Goal: Information Seeking & Learning: Learn about a topic

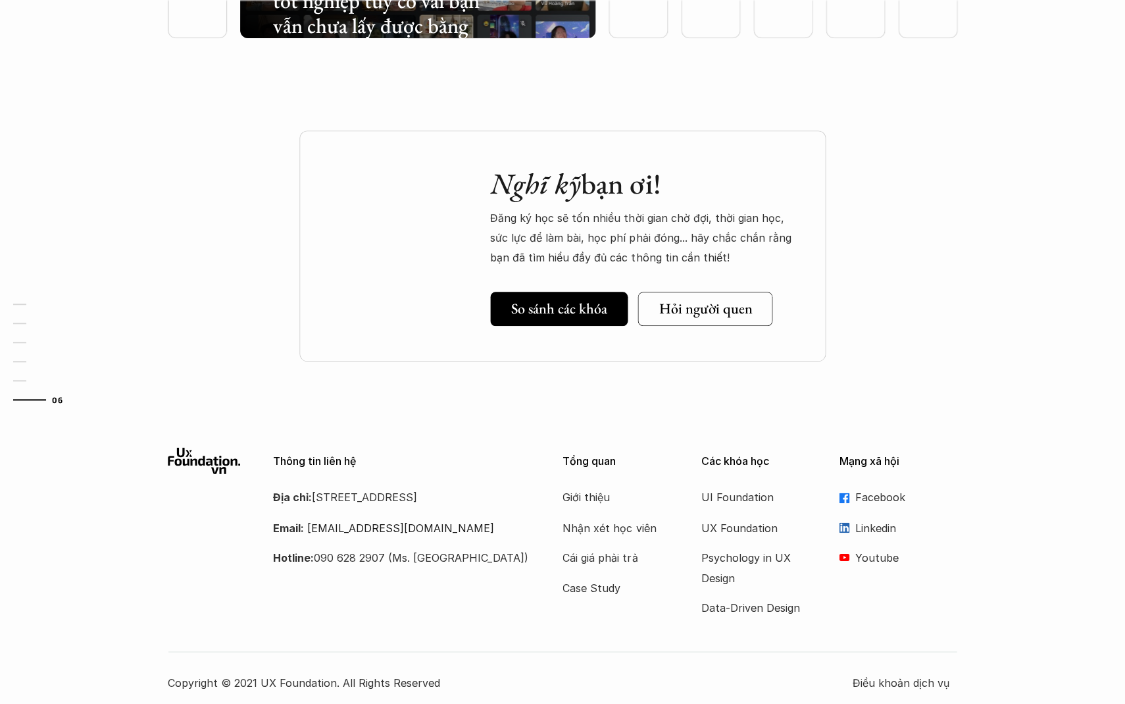
scroll to position [3892, 0]
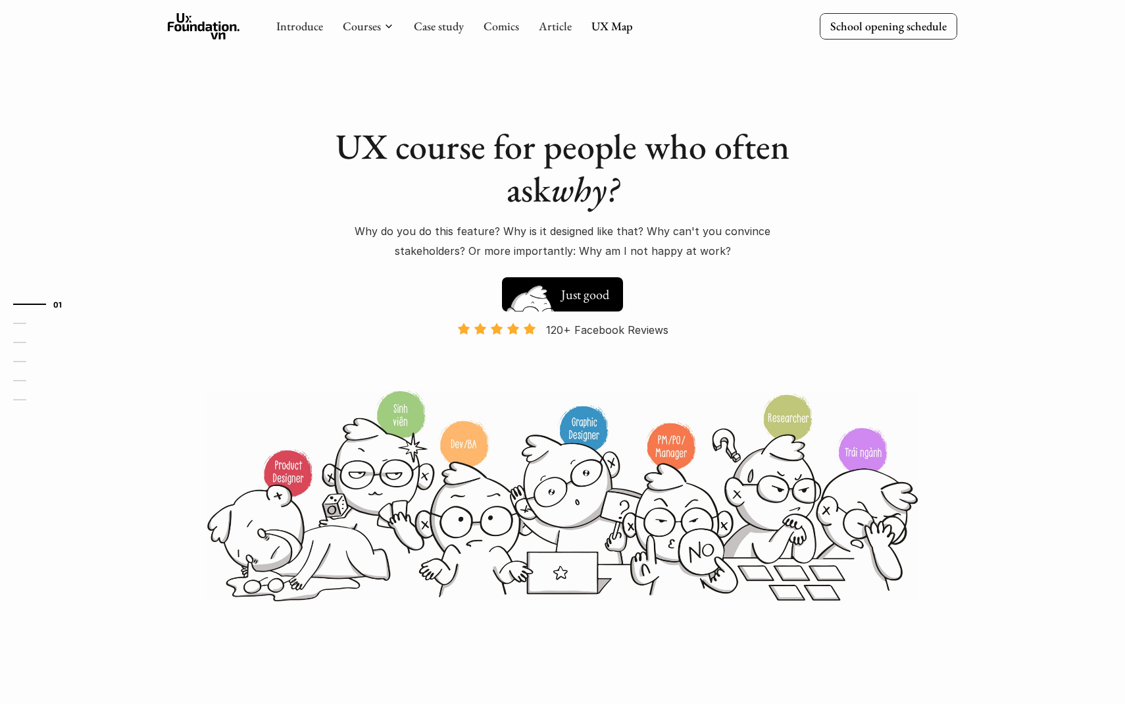
click at [578, 294] on h5 "Take a look" at bounding box center [585, 297] width 49 height 37
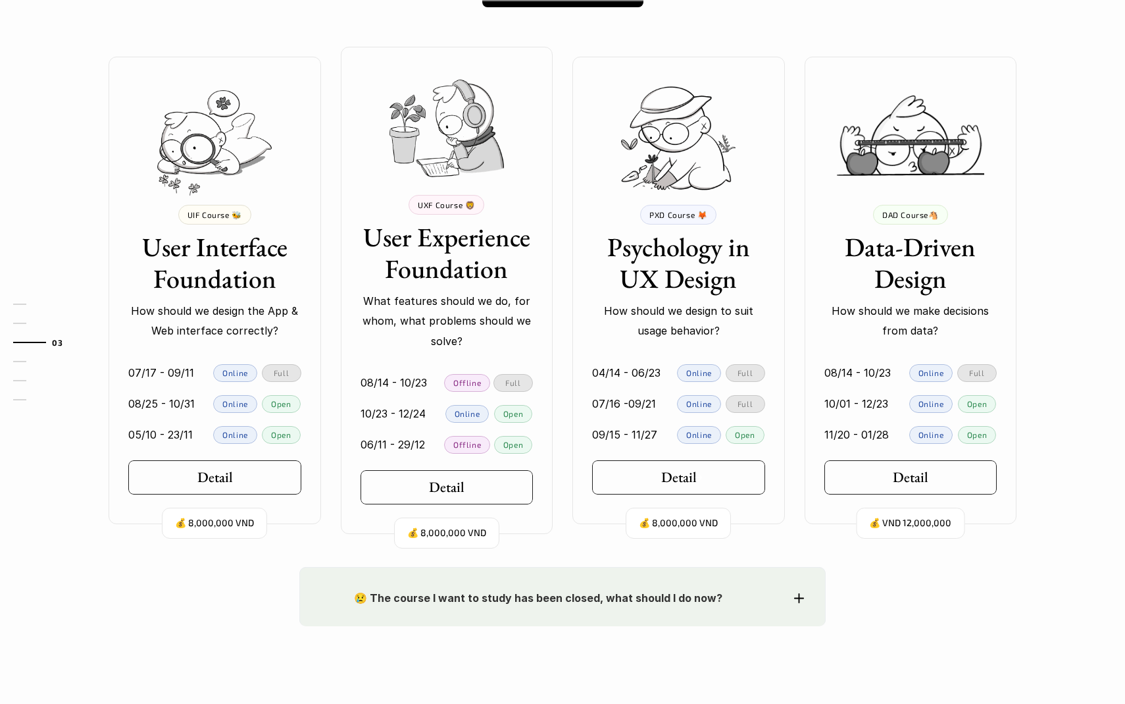
scroll to position [1184, 0]
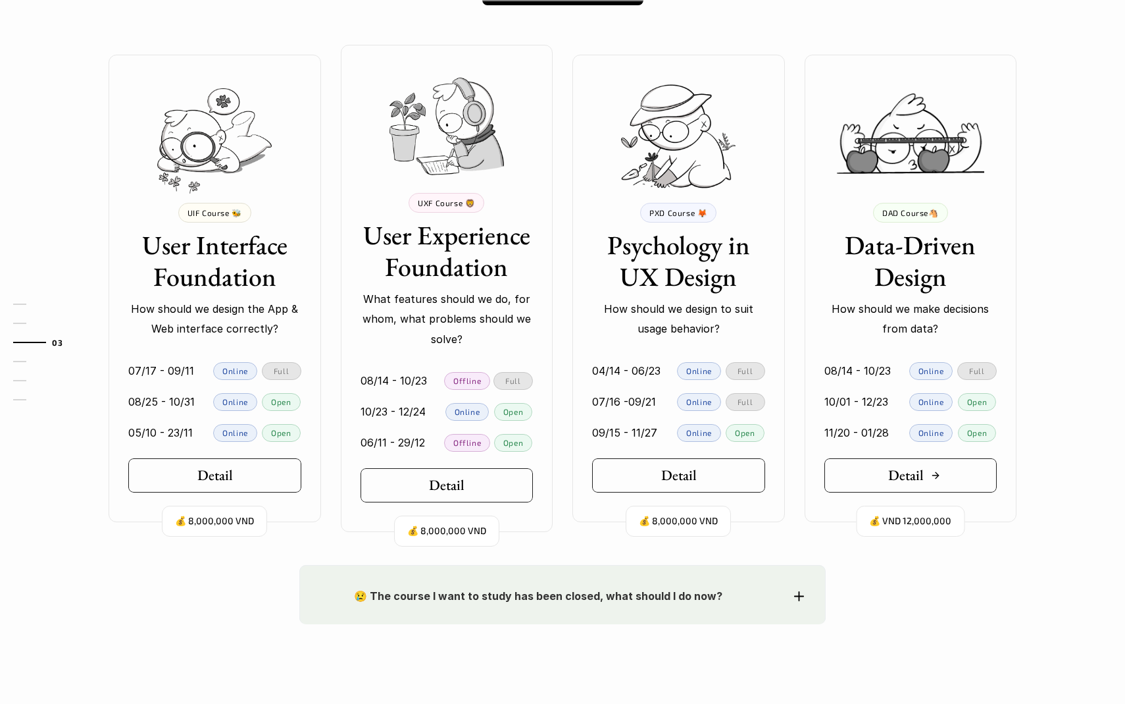
click at [895, 467] on h5 "Detail" at bounding box center [907, 475] width 36 height 17
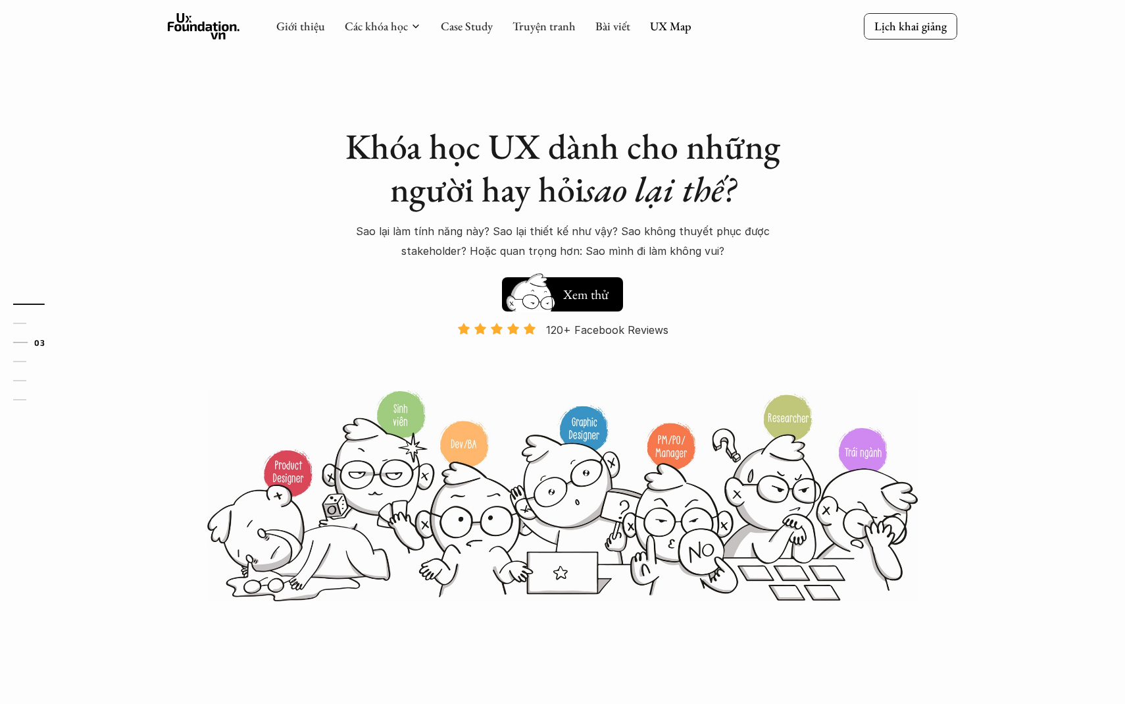
scroll to position [996, 0]
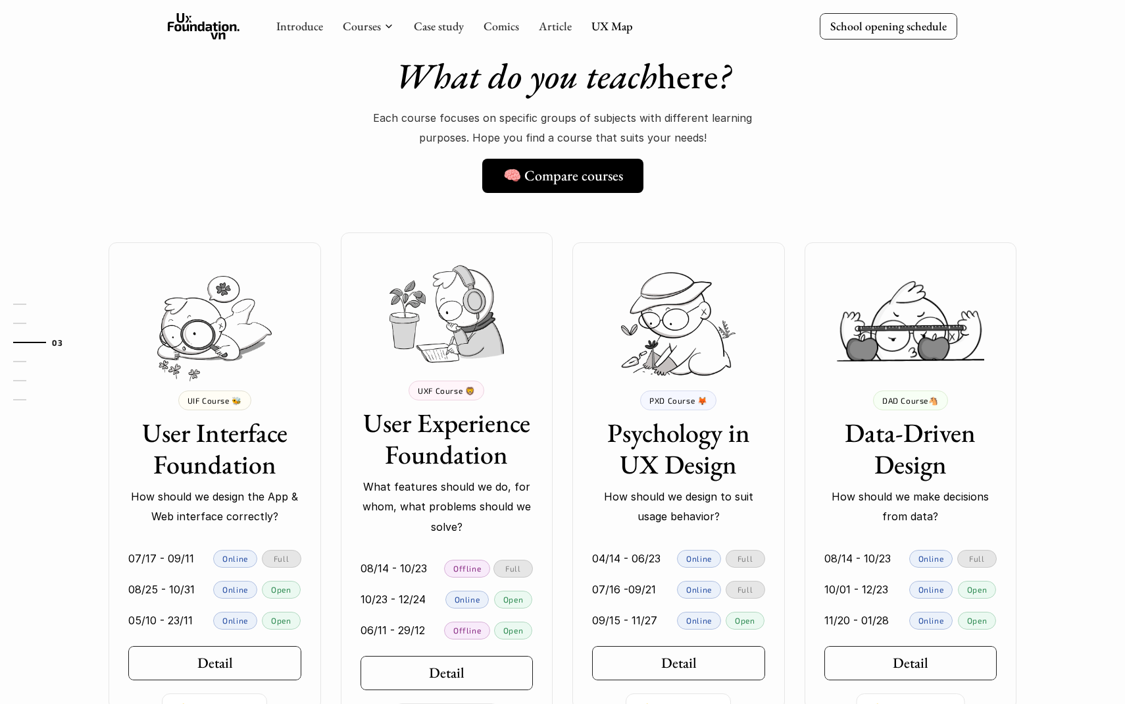
click at [555, 405] on div "💰 8,000,000 VND UIF Course 🐝 User Interface Foundation How should we design the…" at bounding box center [563, 475] width 948 height 487
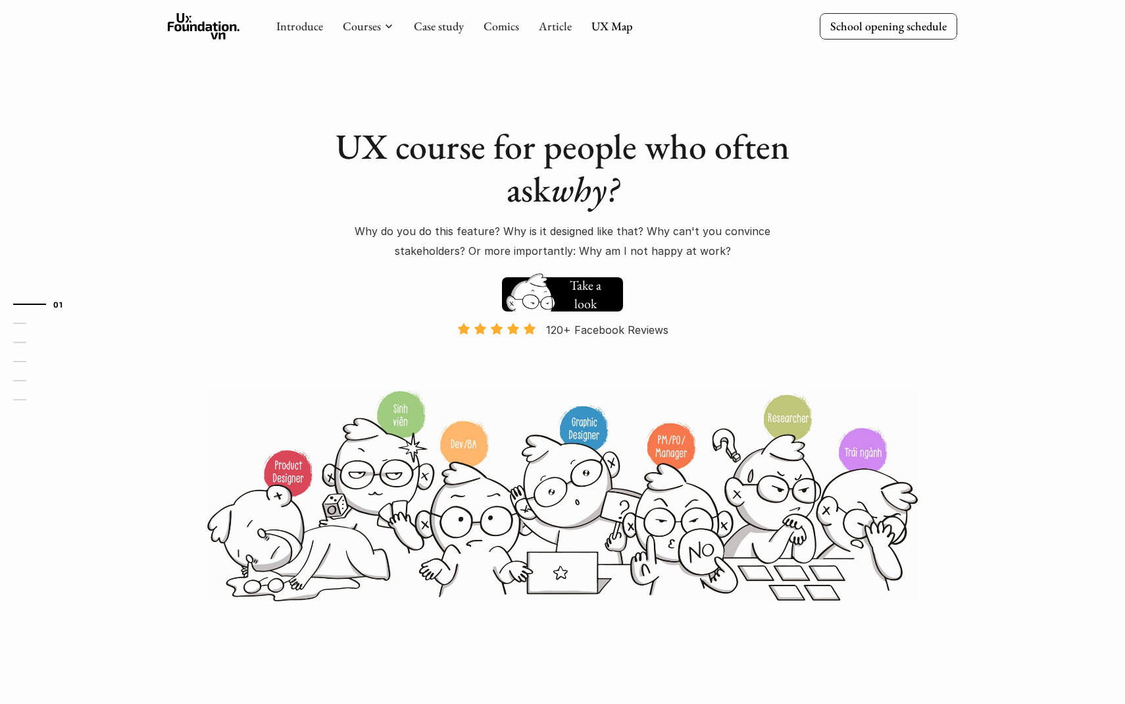
click at [506, 18] on div "Introduce Courses Case study Comics Article UX Map" at bounding box center [454, 26] width 357 height 26
click at [598, 24] on link "UX Map" at bounding box center [612, 25] width 41 height 15
click at [551, 28] on link "Article" at bounding box center [555, 25] width 33 height 15
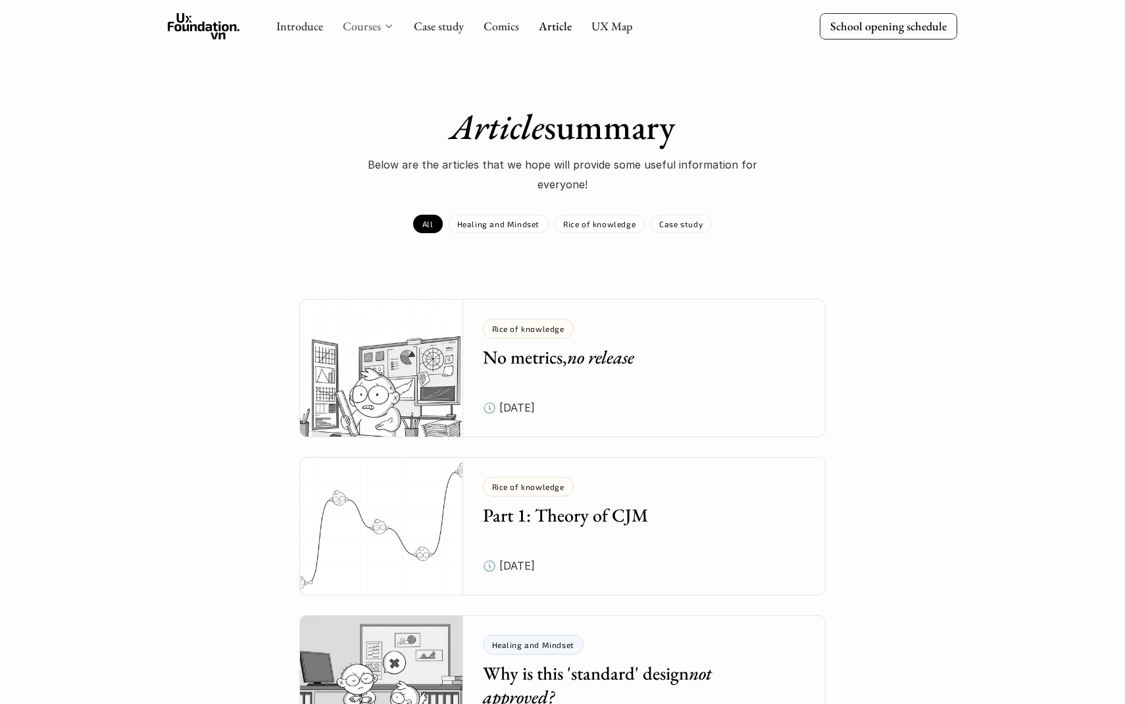
click at [376, 27] on link "Courses" at bounding box center [362, 25] width 38 height 15
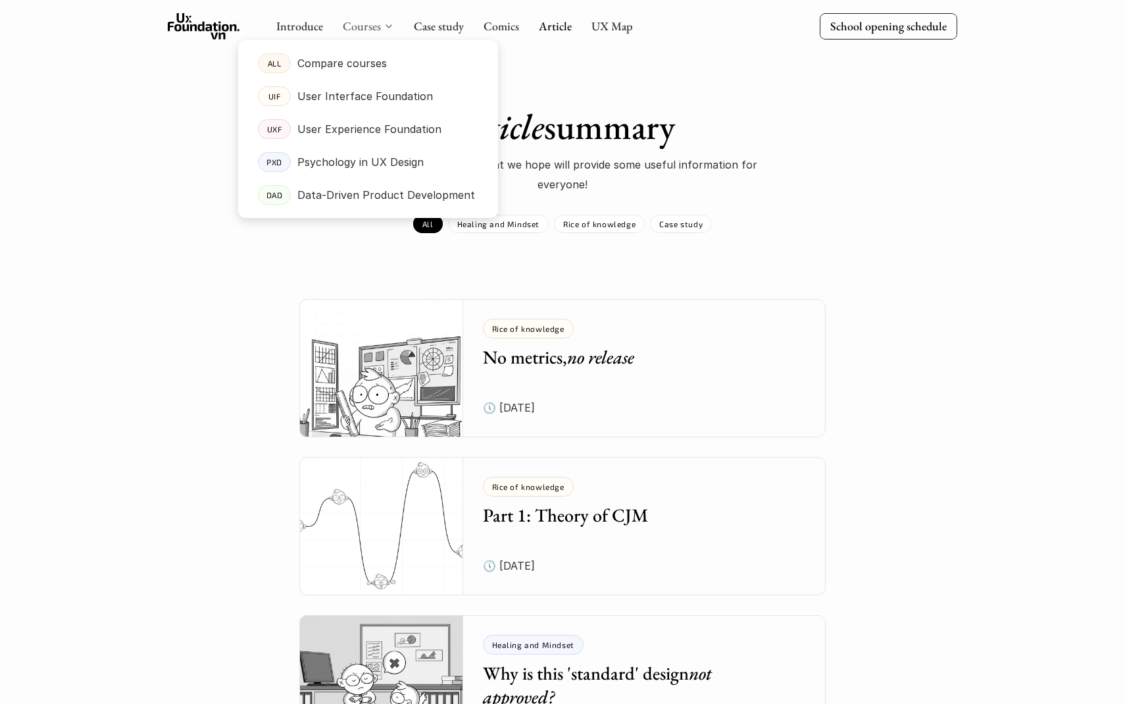
click at [380, 27] on link "Courses" at bounding box center [362, 25] width 38 height 15
click at [423, 27] on link "Case study" at bounding box center [439, 25] width 50 height 15
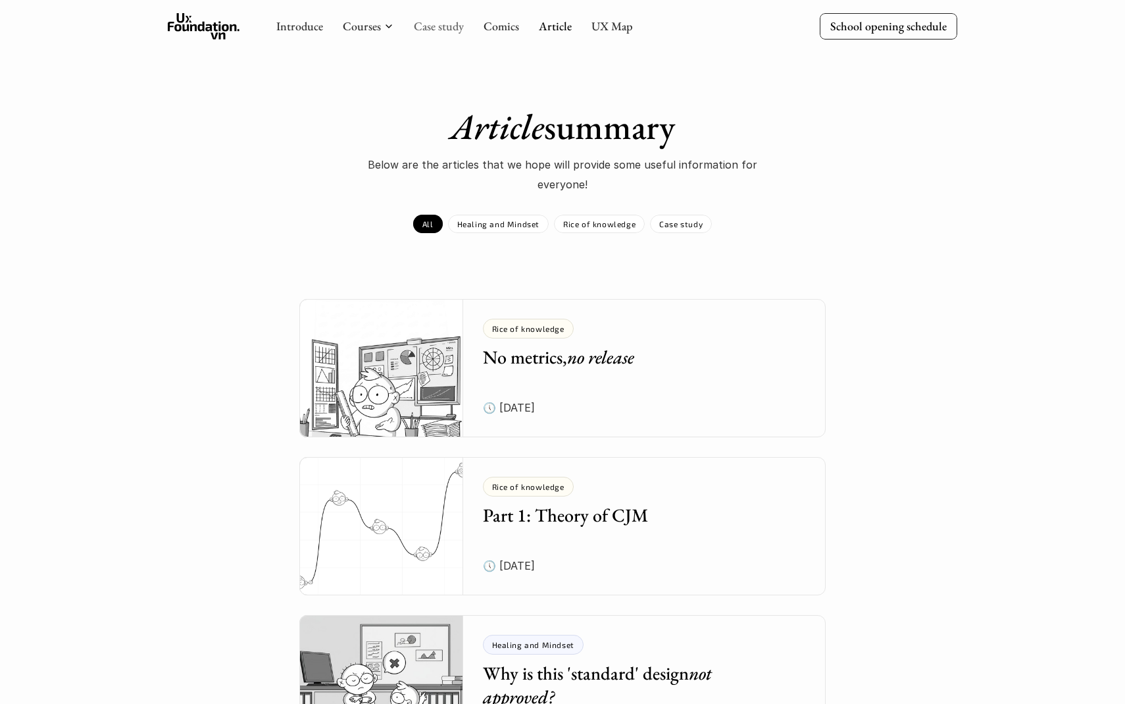
click at [444, 26] on link "Case study" at bounding box center [439, 25] width 50 height 15
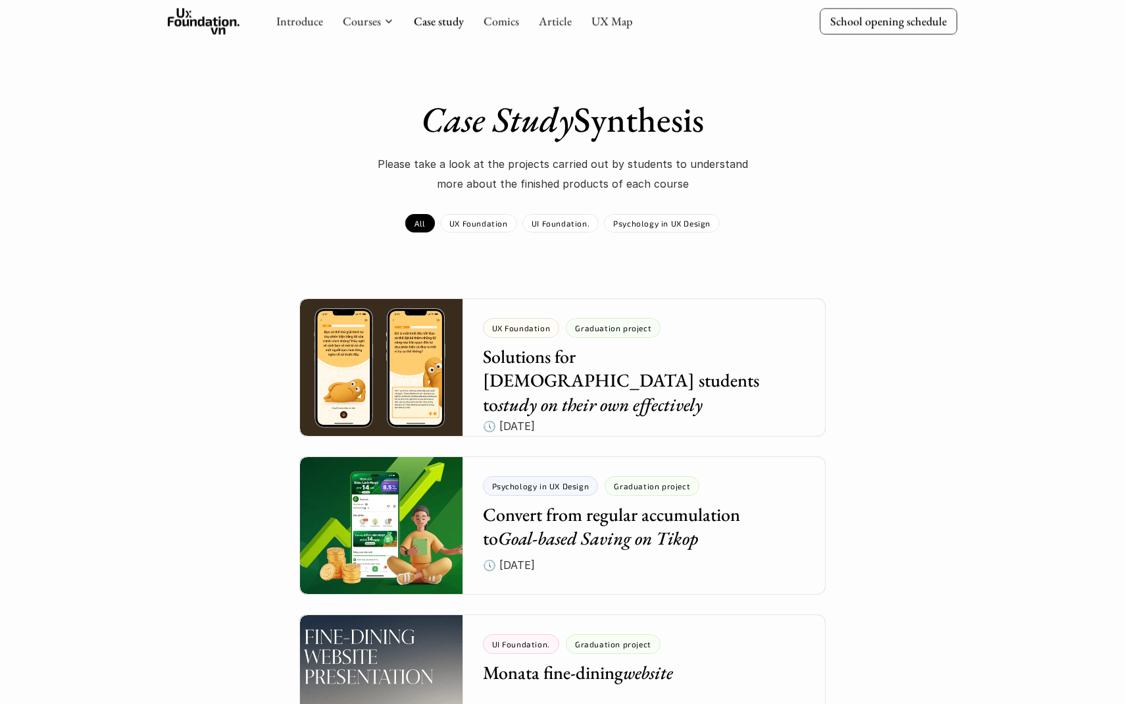
scroll to position [9, 0]
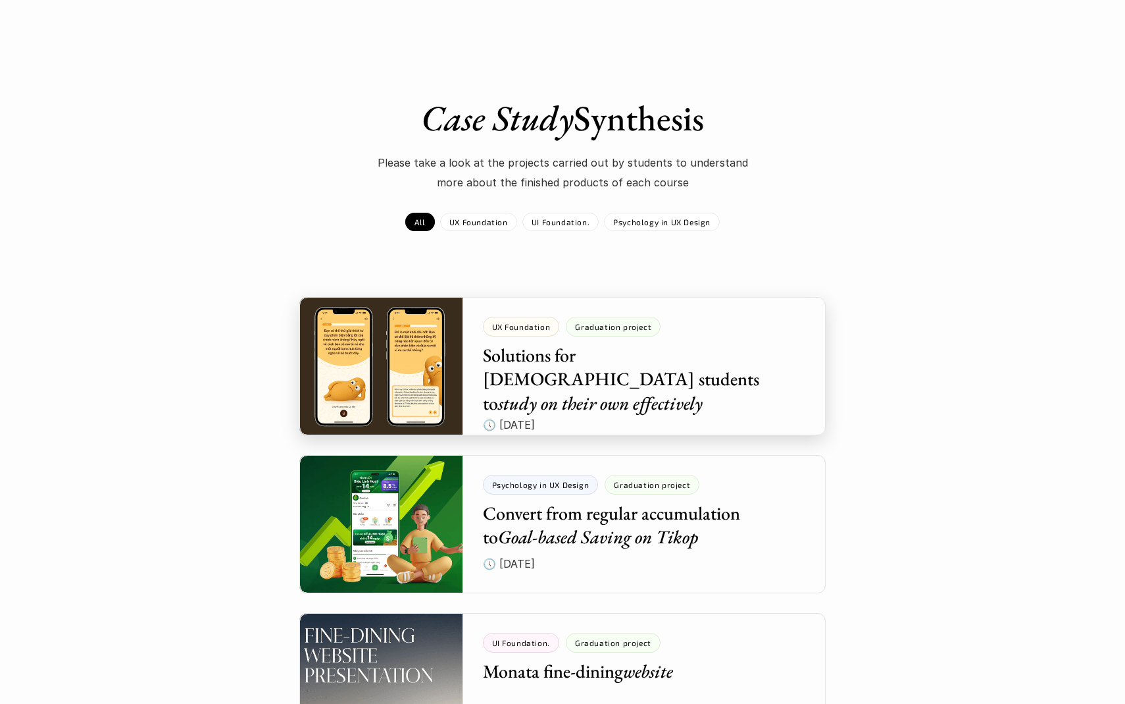
click at [480, 359] on div at bounding box center [562, 366] width 527 height 138
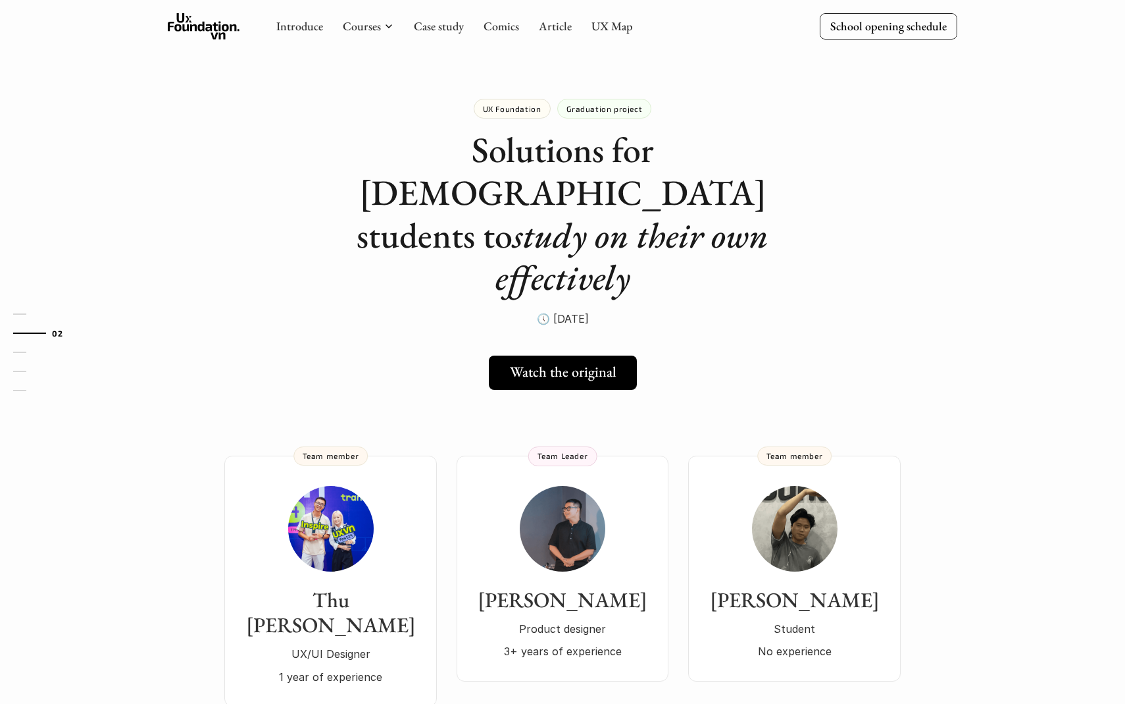
click at [550, 363] on h5 "Watch the original" at bounding box center [563, 371] width 107 height 17
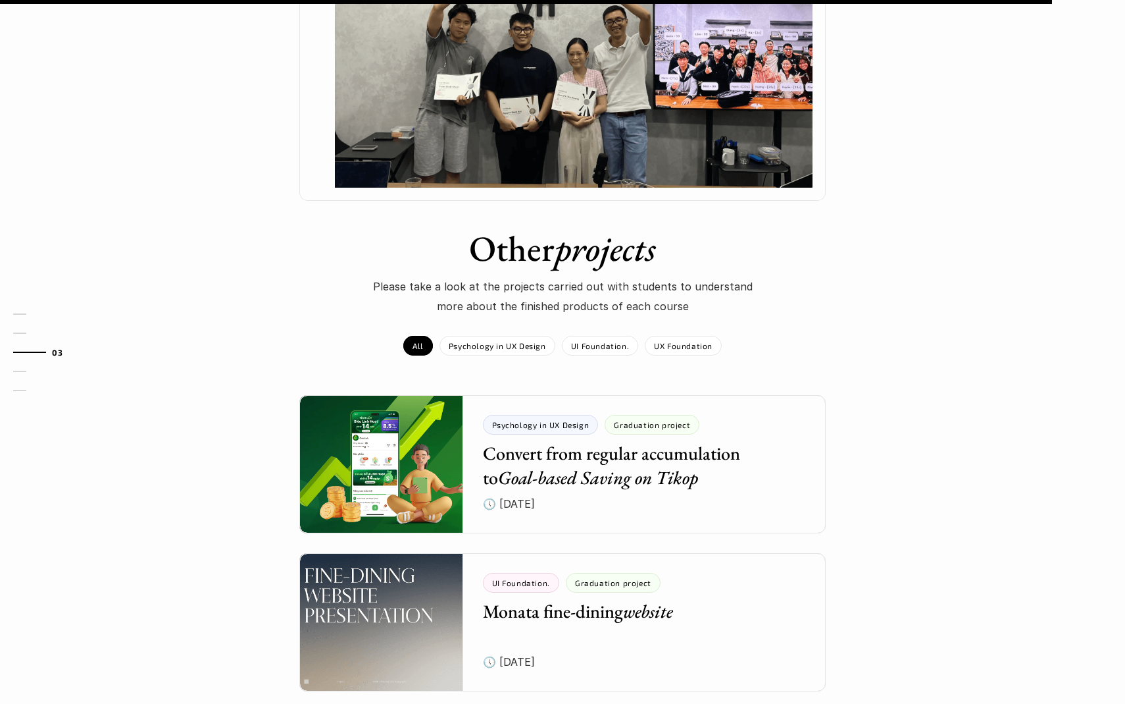
scroll to position [1433, 0]
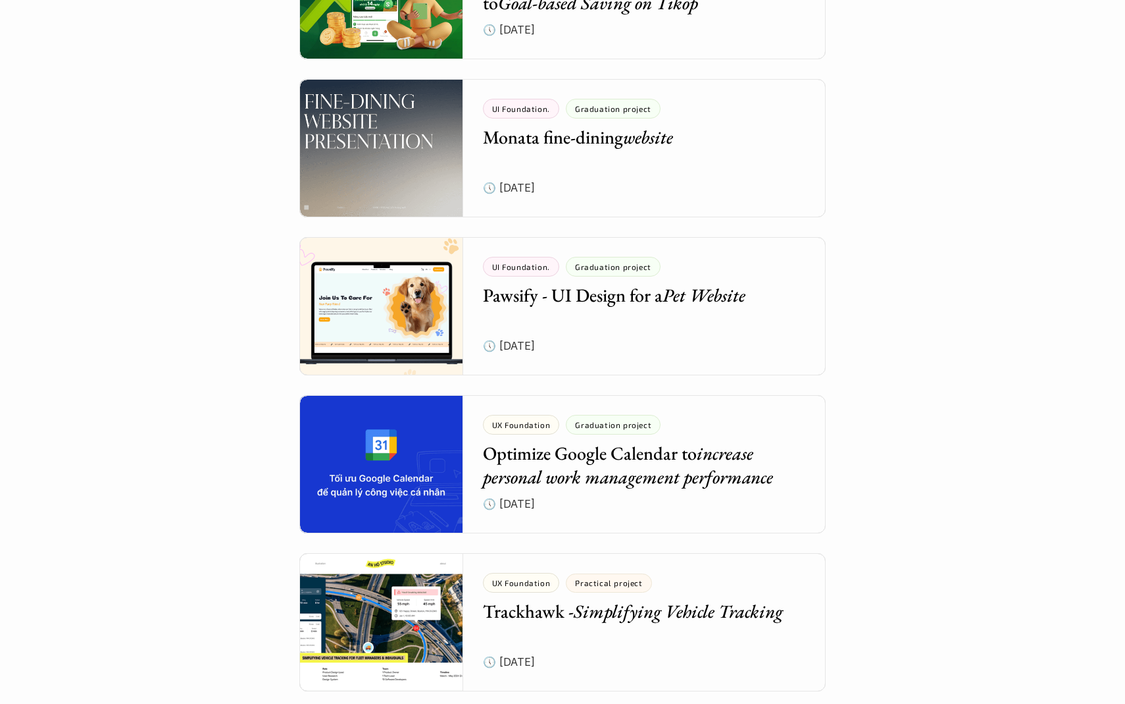
scroll to position [551, 0]
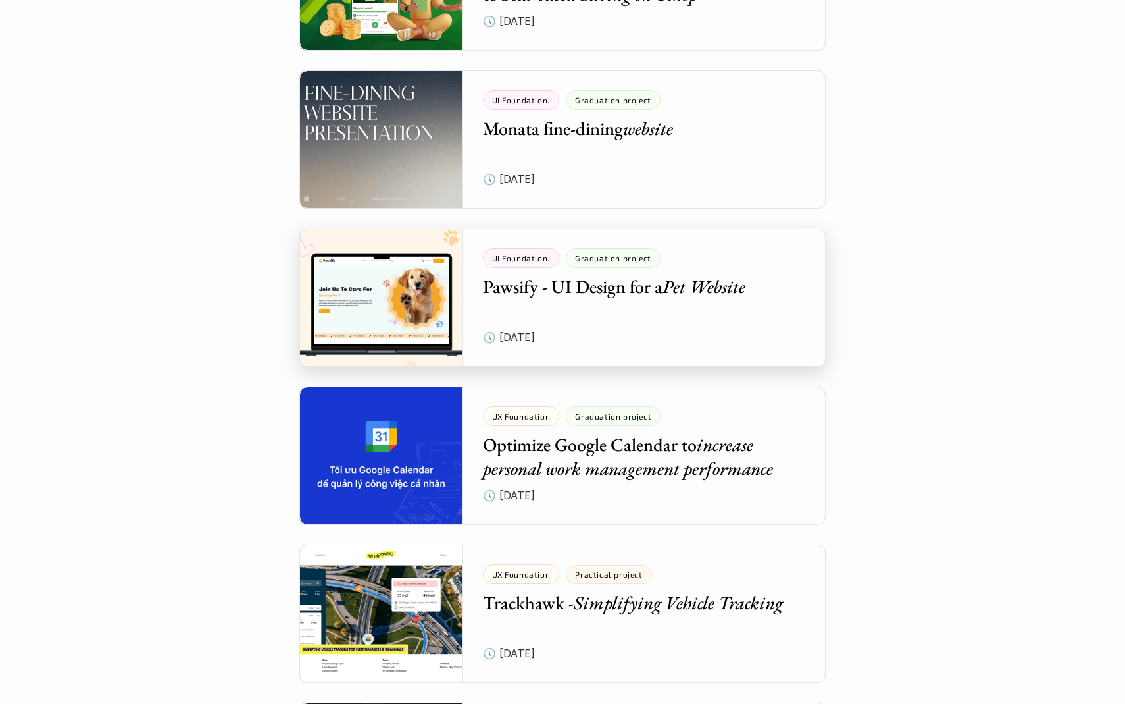
click at [501, 289] on div at bounding box center [562, 297] width 527 height 138
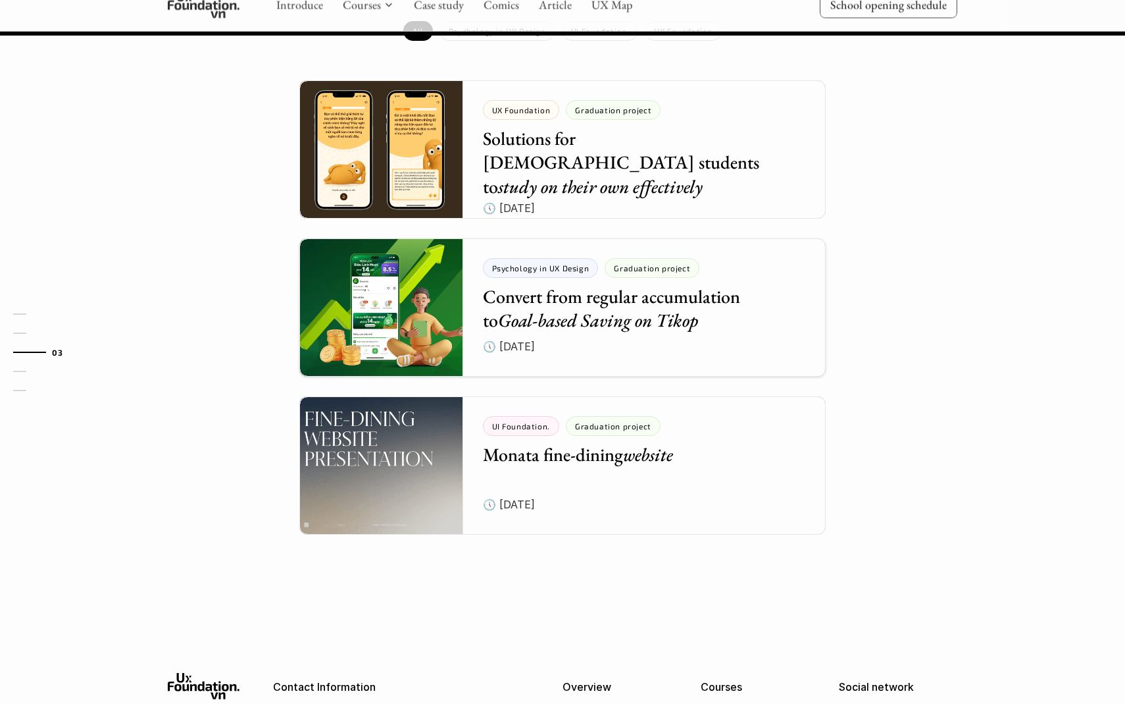
scroll to position [1365, 0]
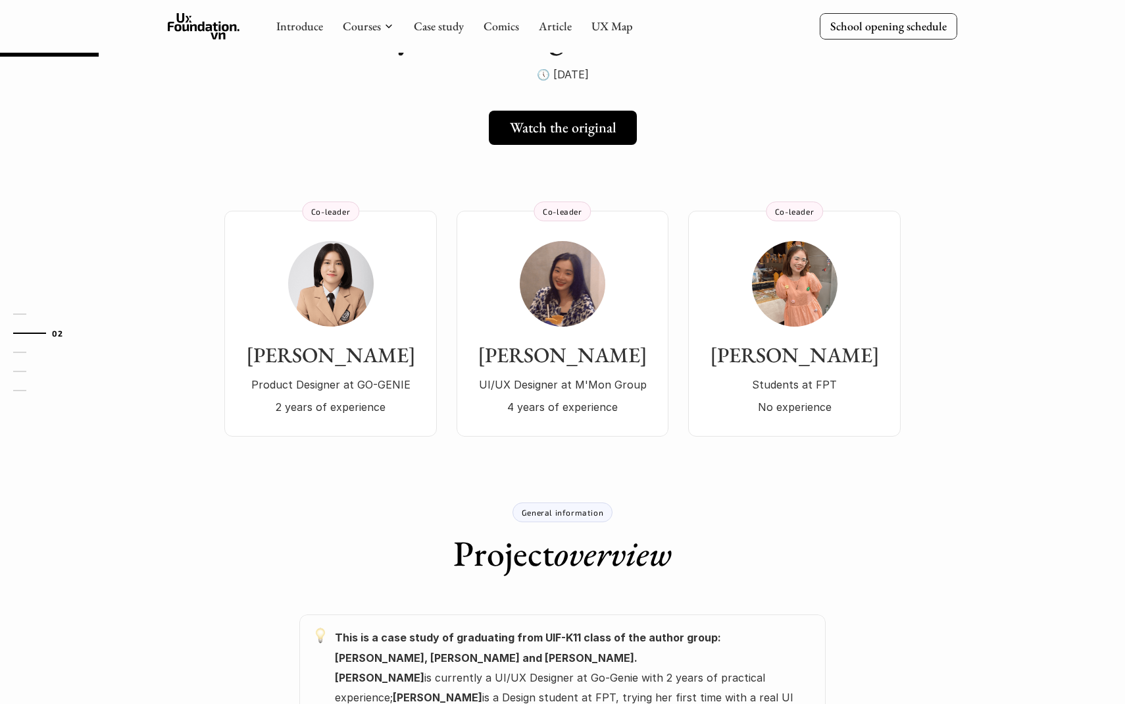
scroll to position [114, 0]
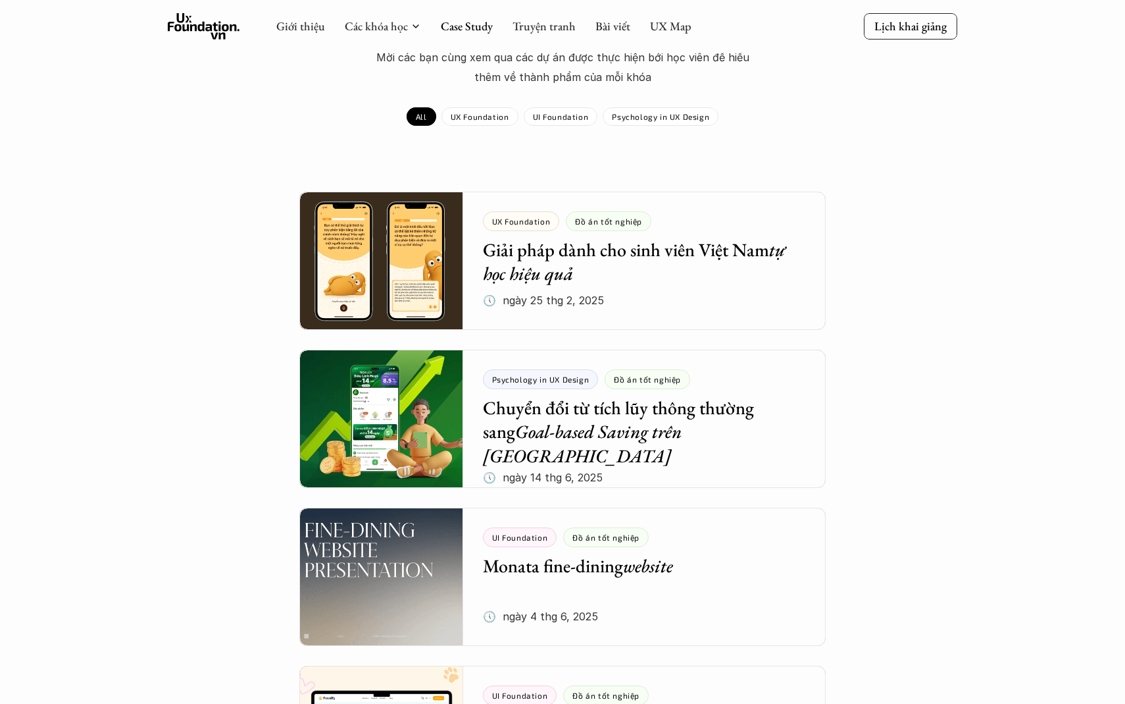
scroll to position [551, 0]
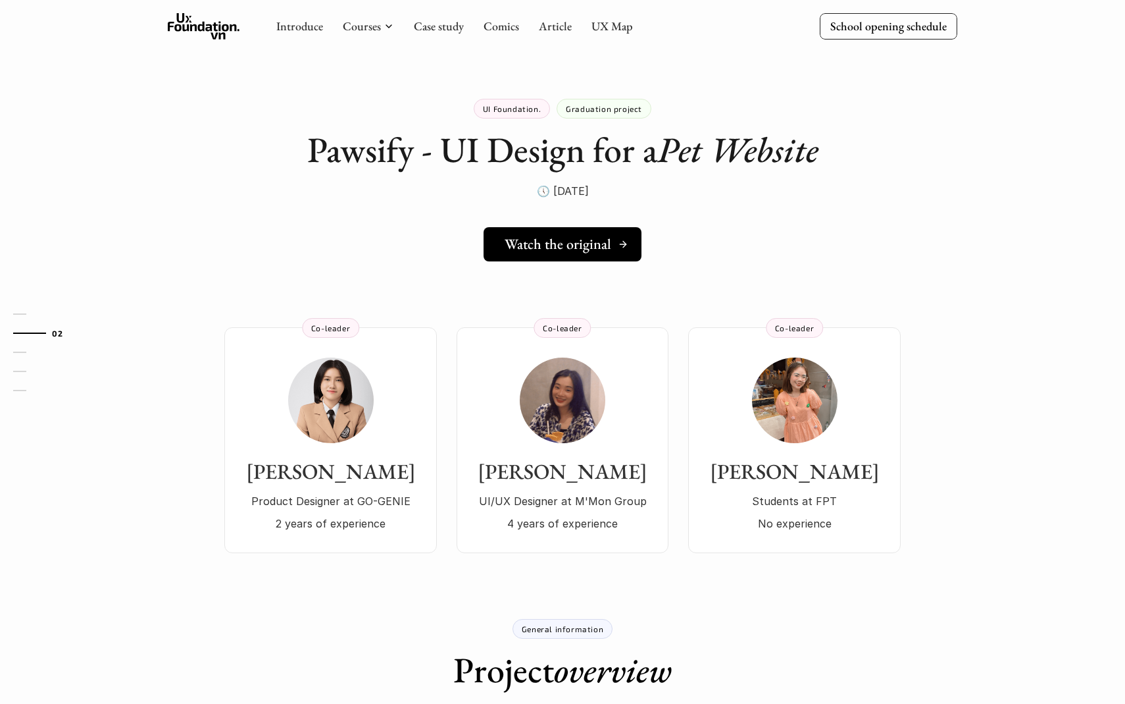
click at [588, 242] on h5 "Watch the original" at bounding box center [558, 244] width 107 height 17
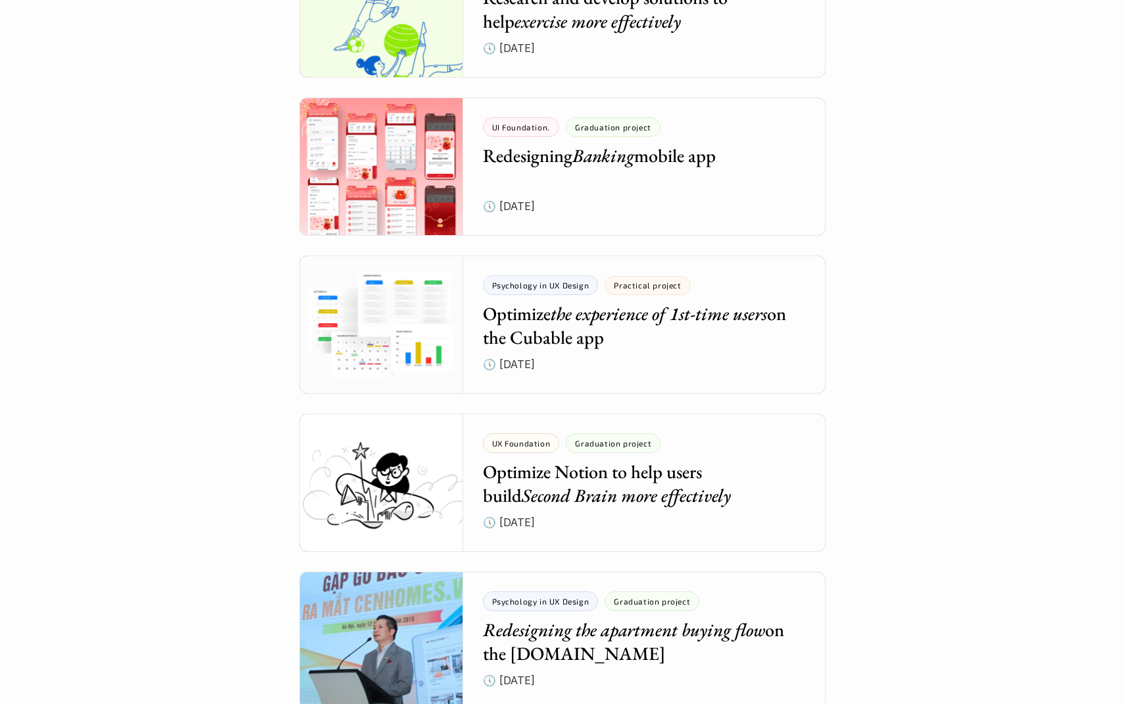
scroll to position [2263, 0]
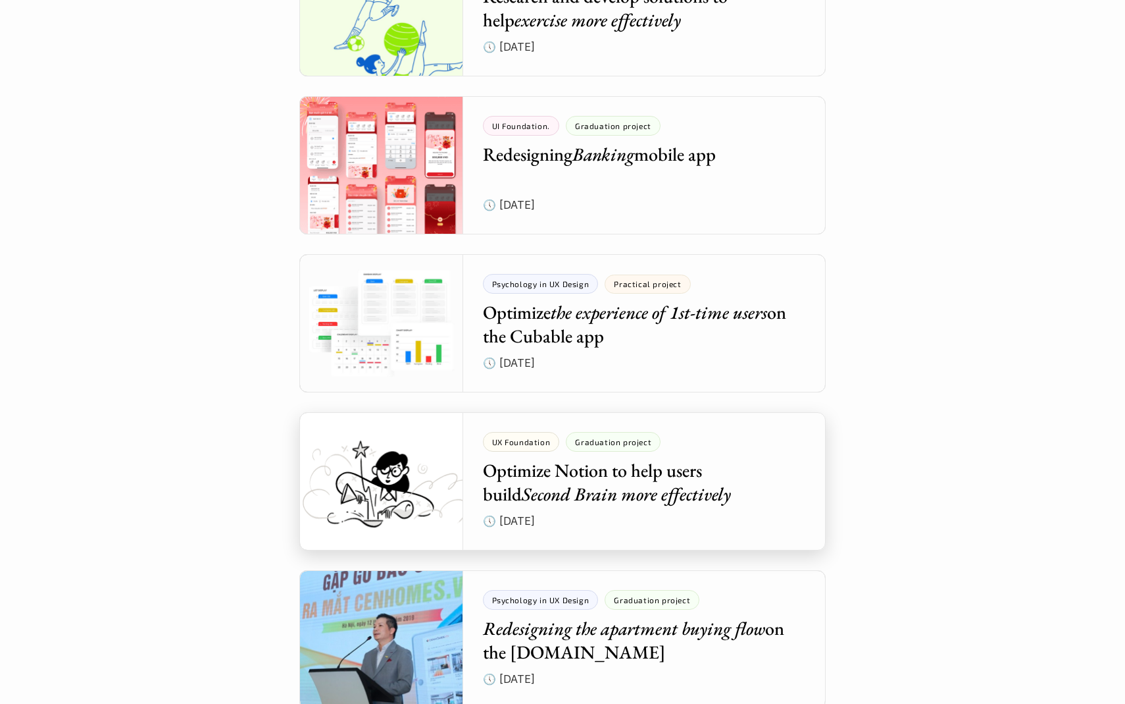
click at [419, 479] on div at bounding box center [562, 481] width 527 height 138
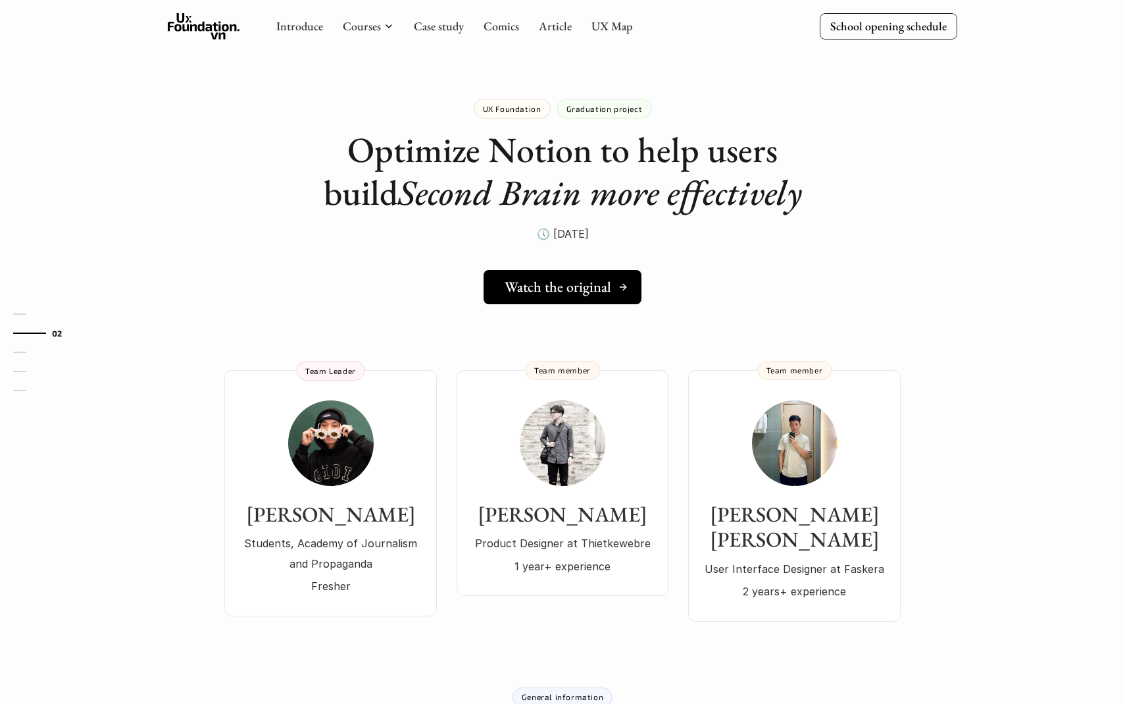
click at [583, 279] on h5 "Watch the original" at bounding box center [558, 286] width 107 height 17
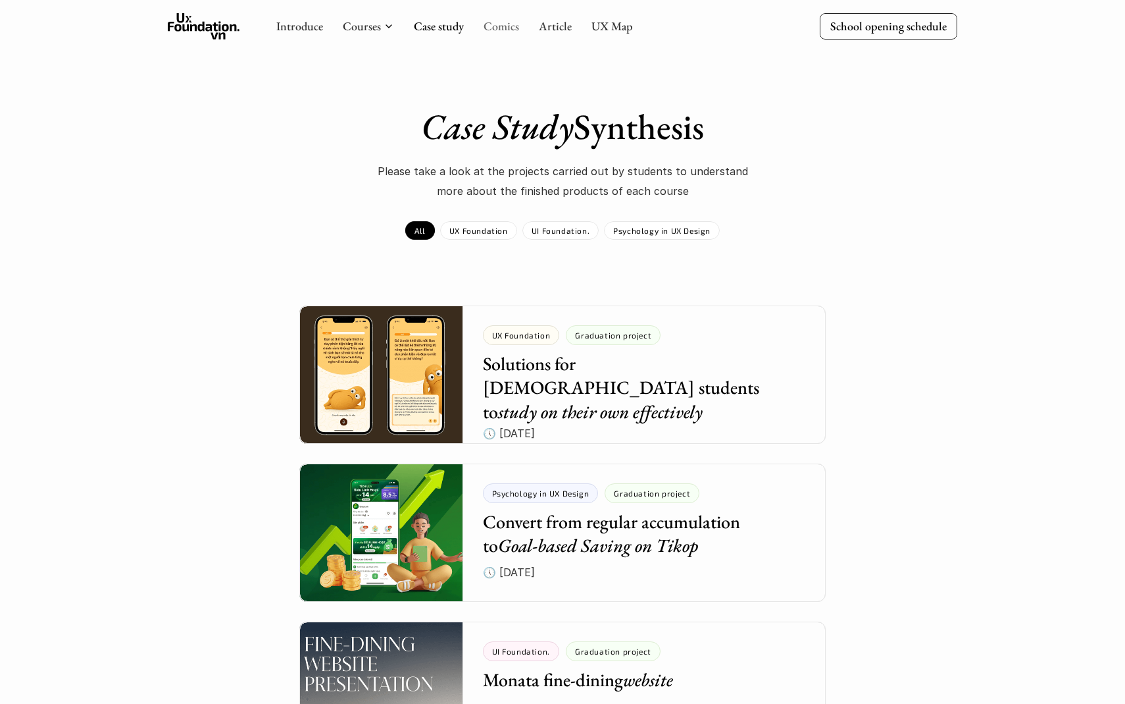
click at [506, 27] on link "Comics" at bounding box center [502, 25] width 36 height 15
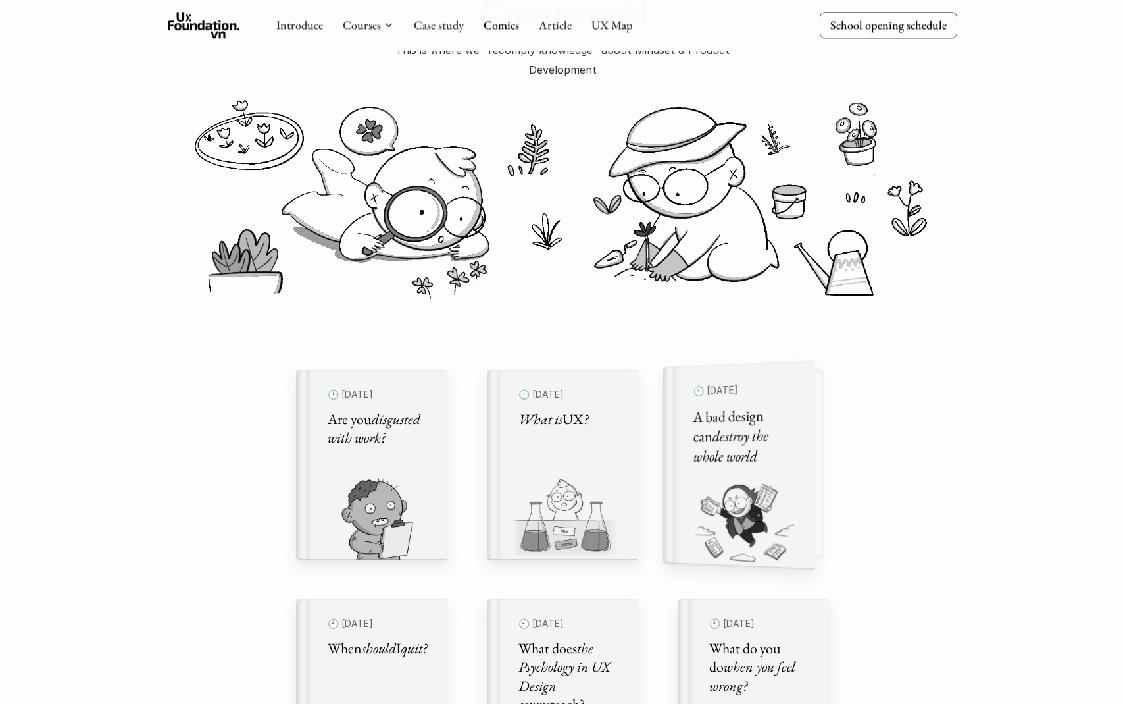
scroll to position [246, 0]
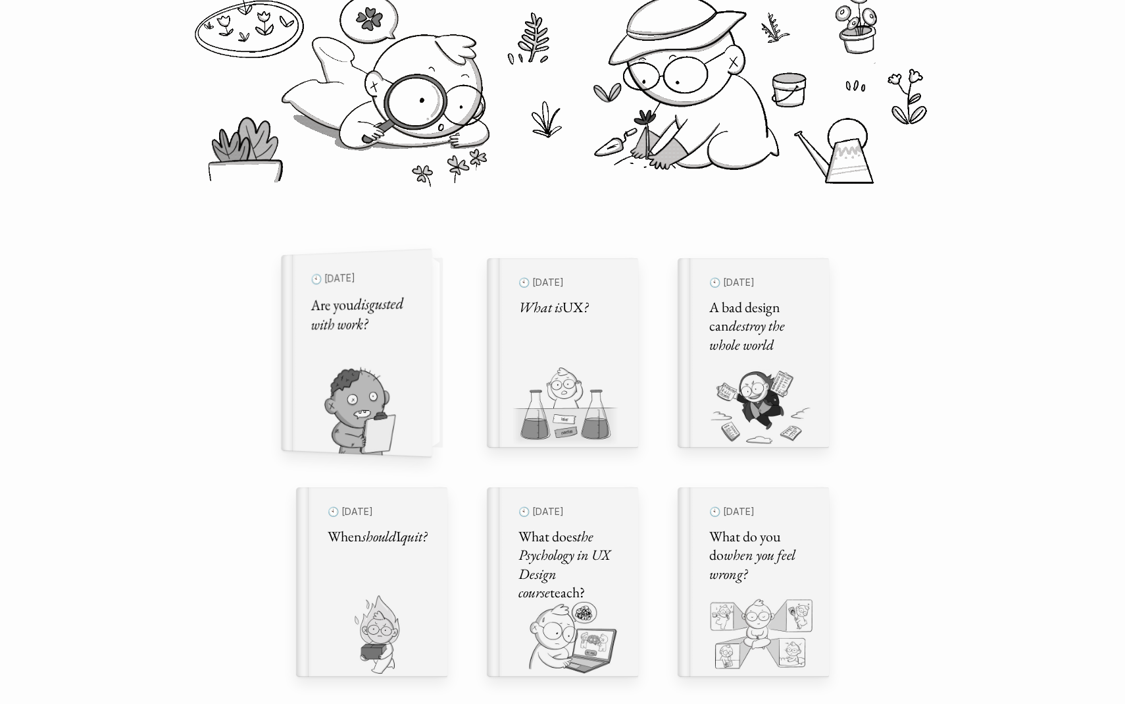
click at [353, 365] on img at bounding box center [348, 410] width 135 height 91
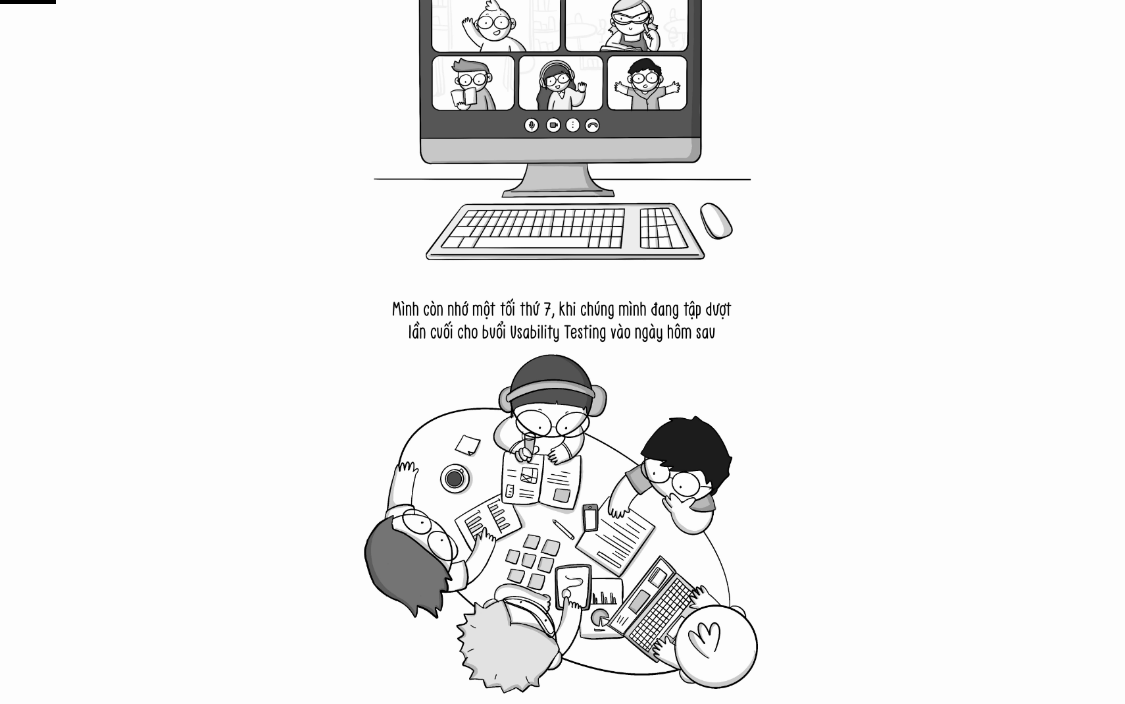
scroll to position [832, 0]
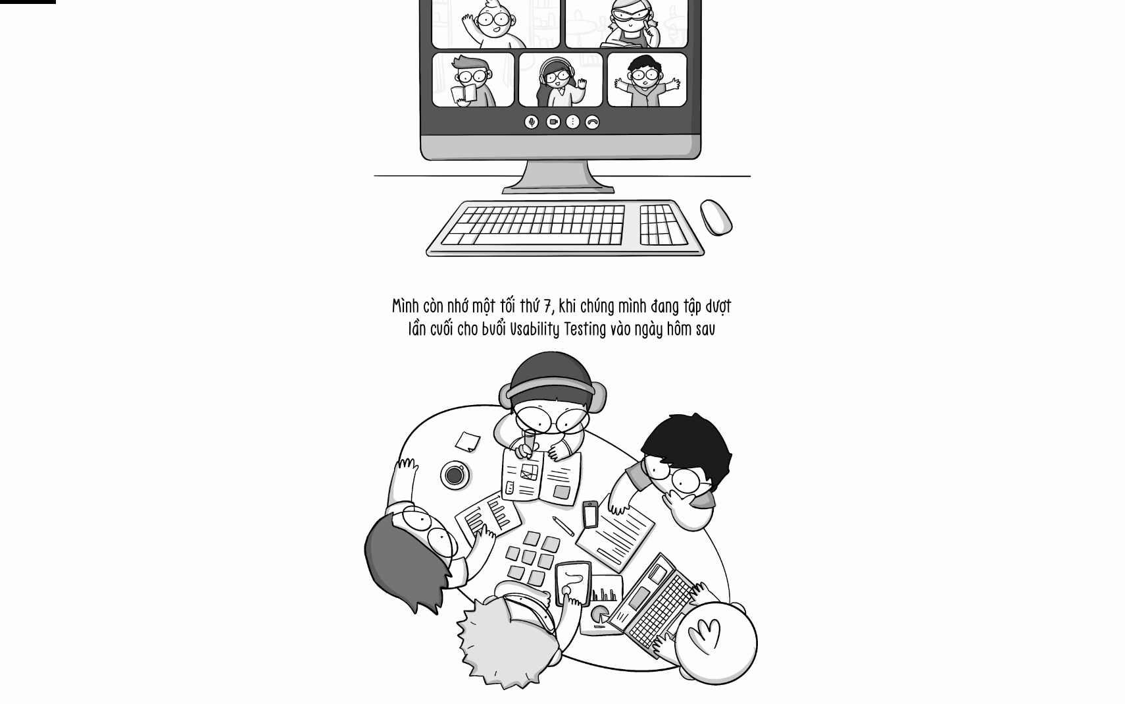
click at [462, 311] on img at bounding box center [563, 478] width 428 height 428
click at [453, 317] on img at bounding box center [563, 478] width 428 height 428
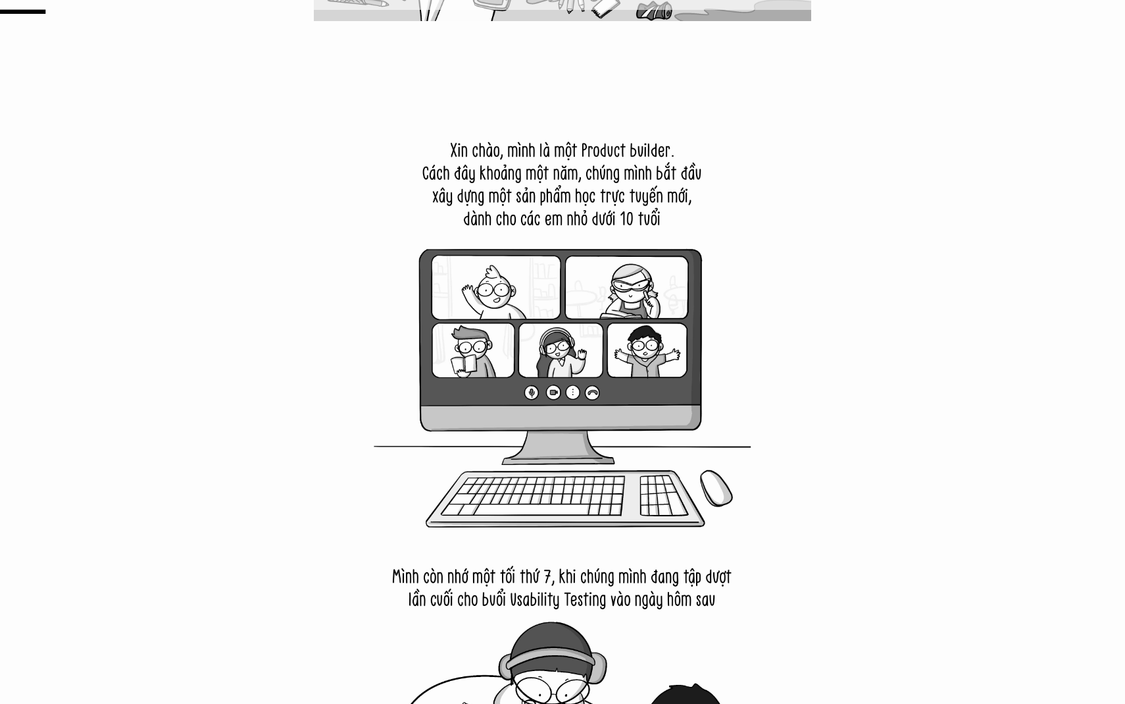
scroll to position [497, 0]
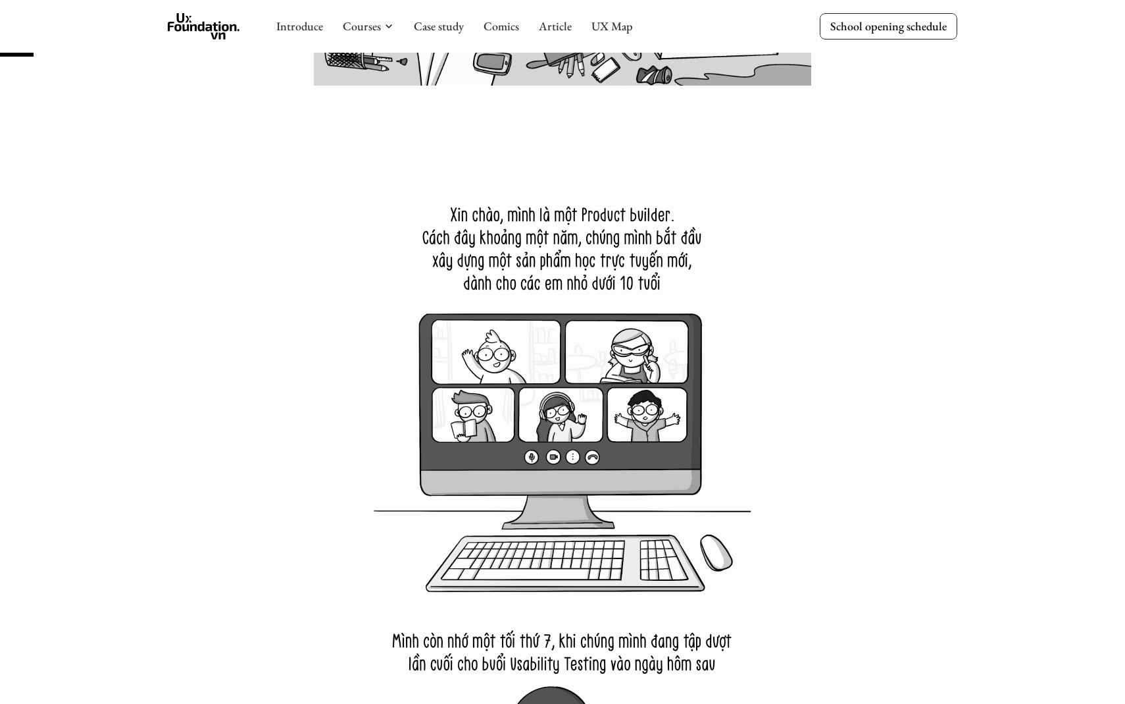
click at [460, 187] on img at bounding box center [563, 385] width 428 height 428
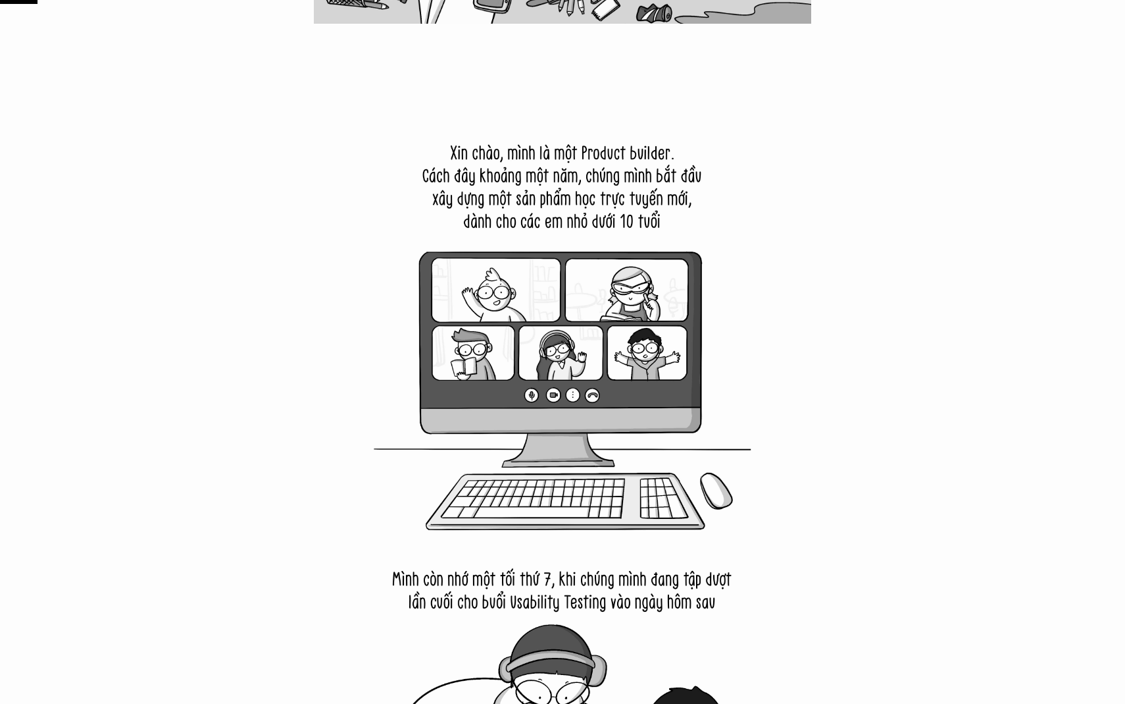
scroll to position [560, 0]
